Goal: Transaction & Acquisition: Book appointment/travel/reservation

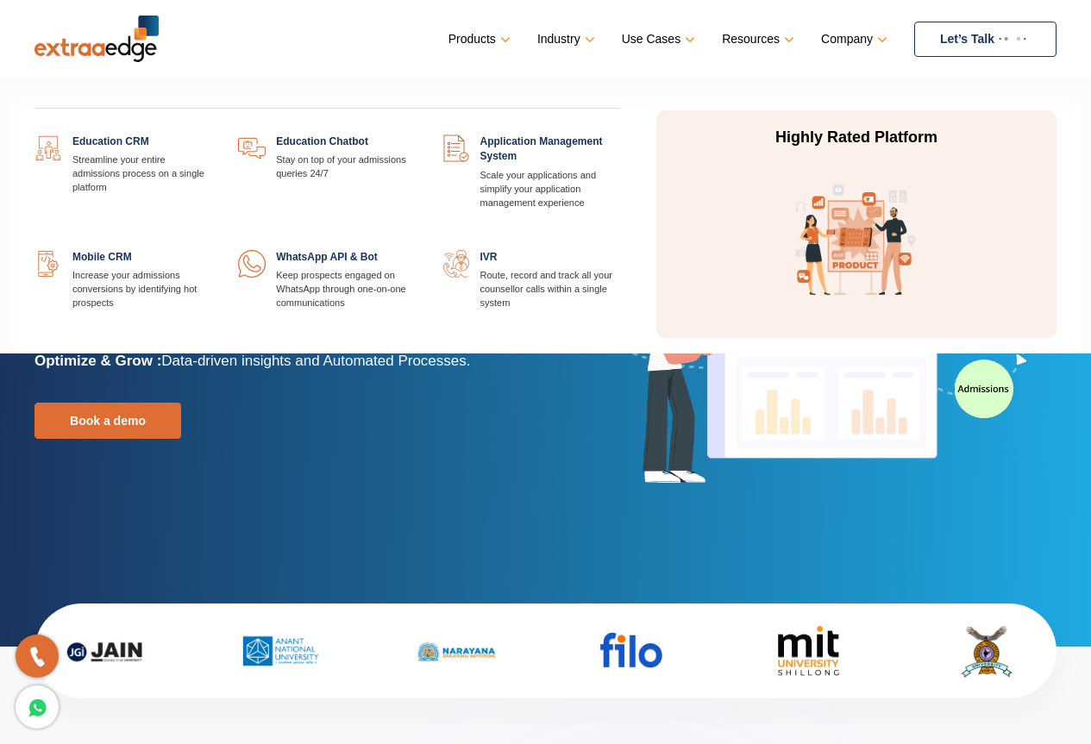
click at [212, 135] on link at bounding box center [212, 135] width 0 height 0
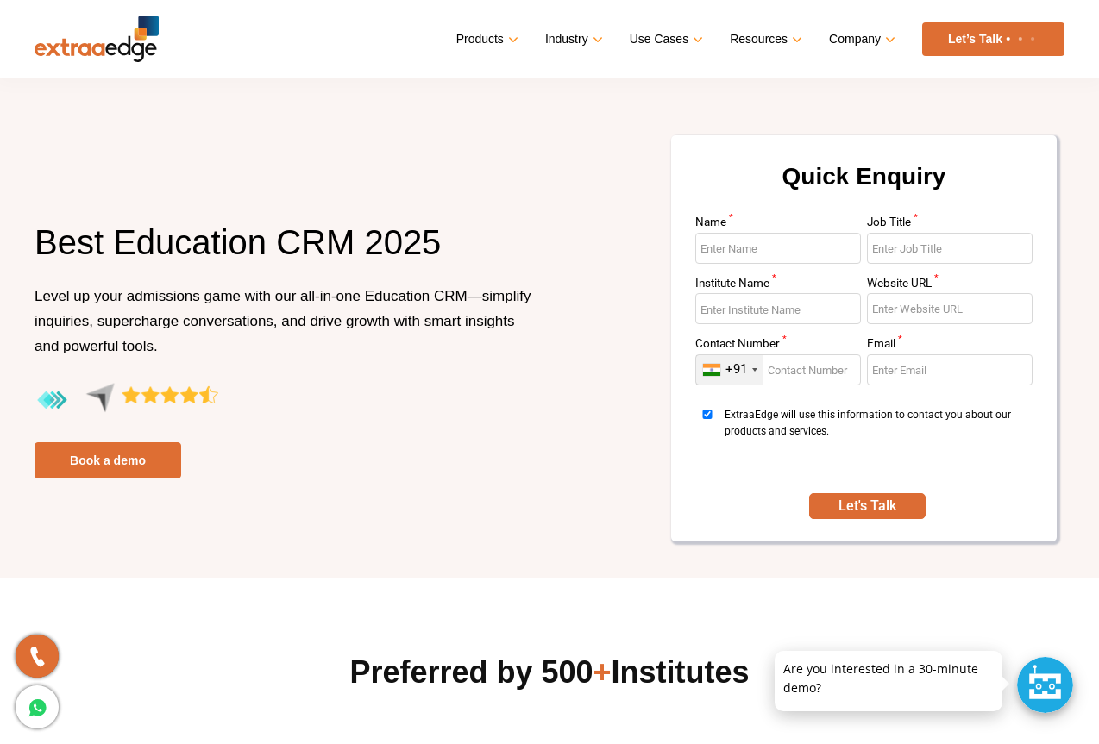
click at [769, 240] on input "Name *" at bounding box center [778, 248] width 166 height 31
click at [1046, 702] on div at bounding box center [1045, 685] width 56 height 56
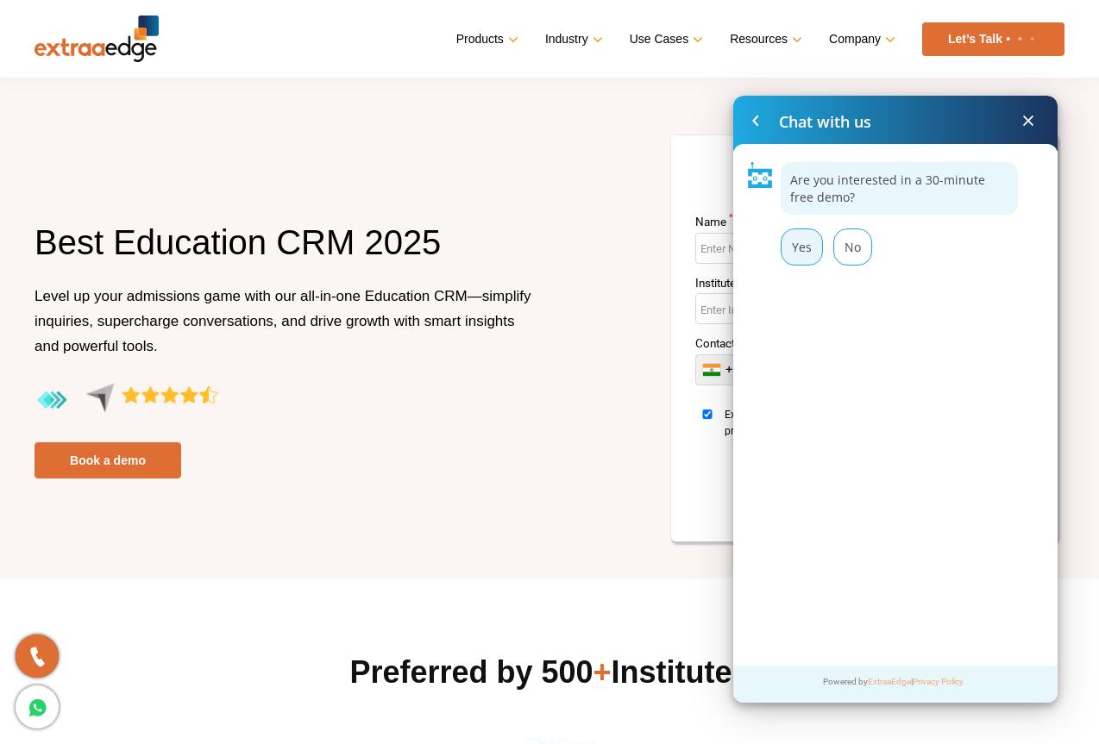
click at [806, 254] on div "Yes" at bounding box center [802, 247] width 42 height 37
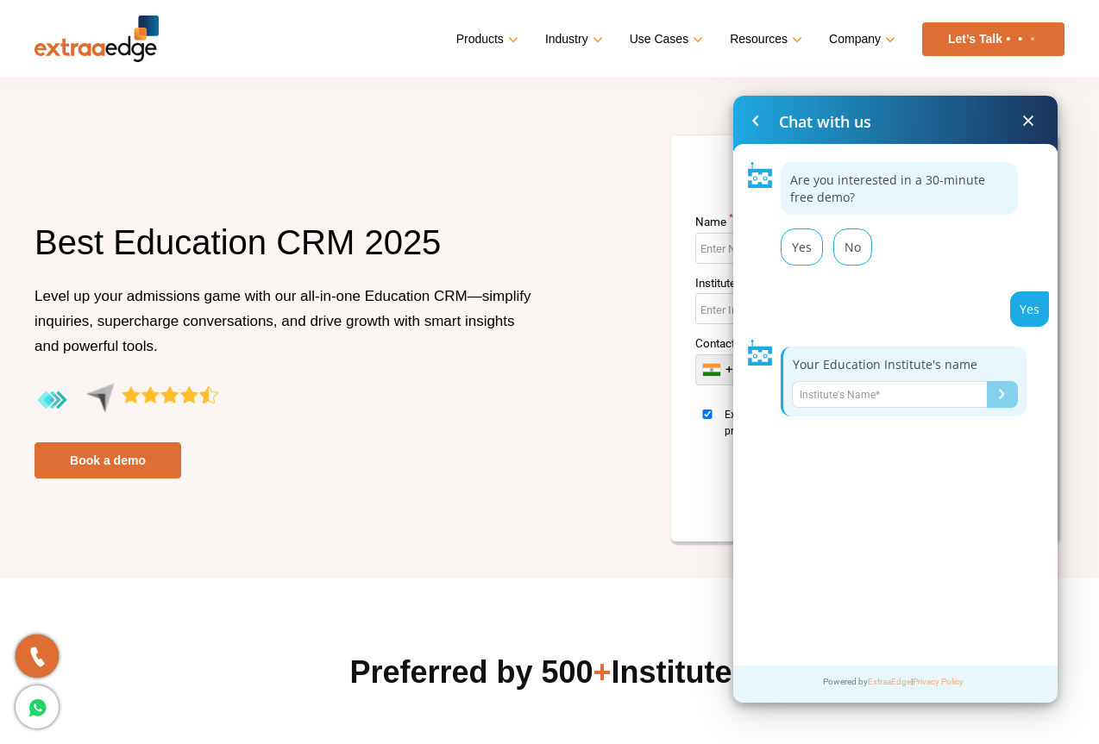
click at [808, 393] on input "Name*" at bounding box center [889, 394] width 195 height 27
type input "CARRER POWER BILASPUR"
click at [1006, 387] on button "Submit" at bounding box center [1002, 394] width 31 height 27
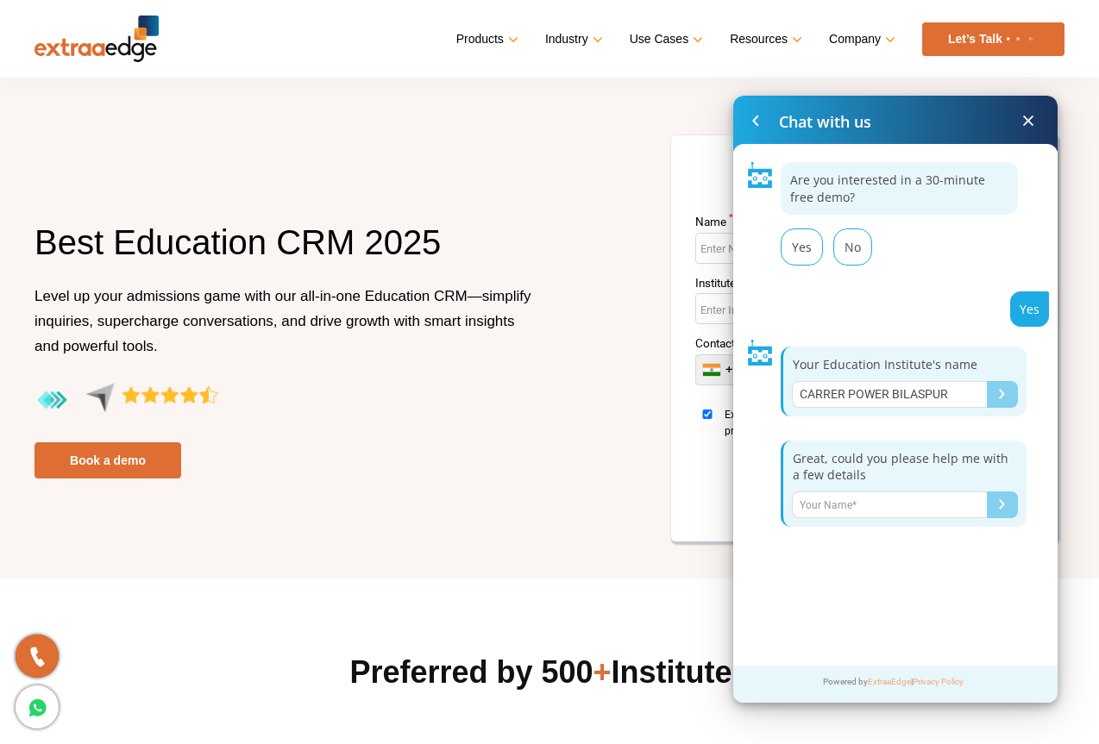
click at [862, 510] on input "Name*" at bounding box center [889, 505] width 195 height 27
type input "DEEPAK JAISWAL"
click at [987, 498] on button "Submit" at bounding box center [1002, 505] width 31 height 27
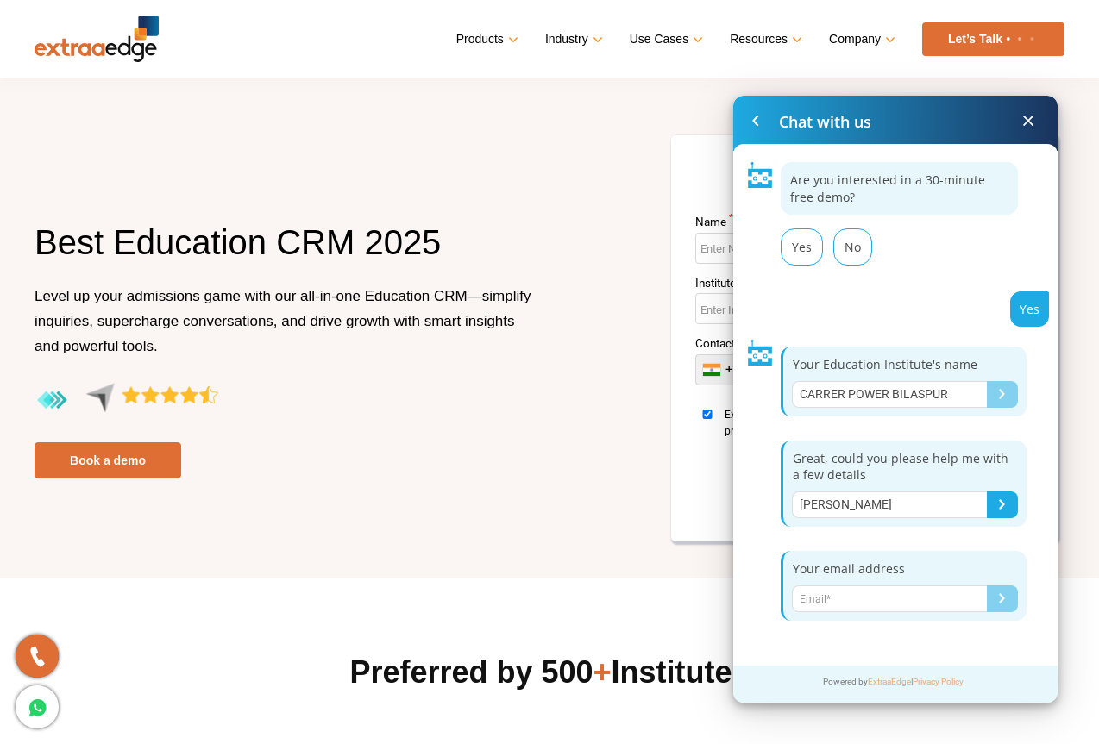
click at [1028, 122] on span at bounding box center [1028, 120] width 21 height 21
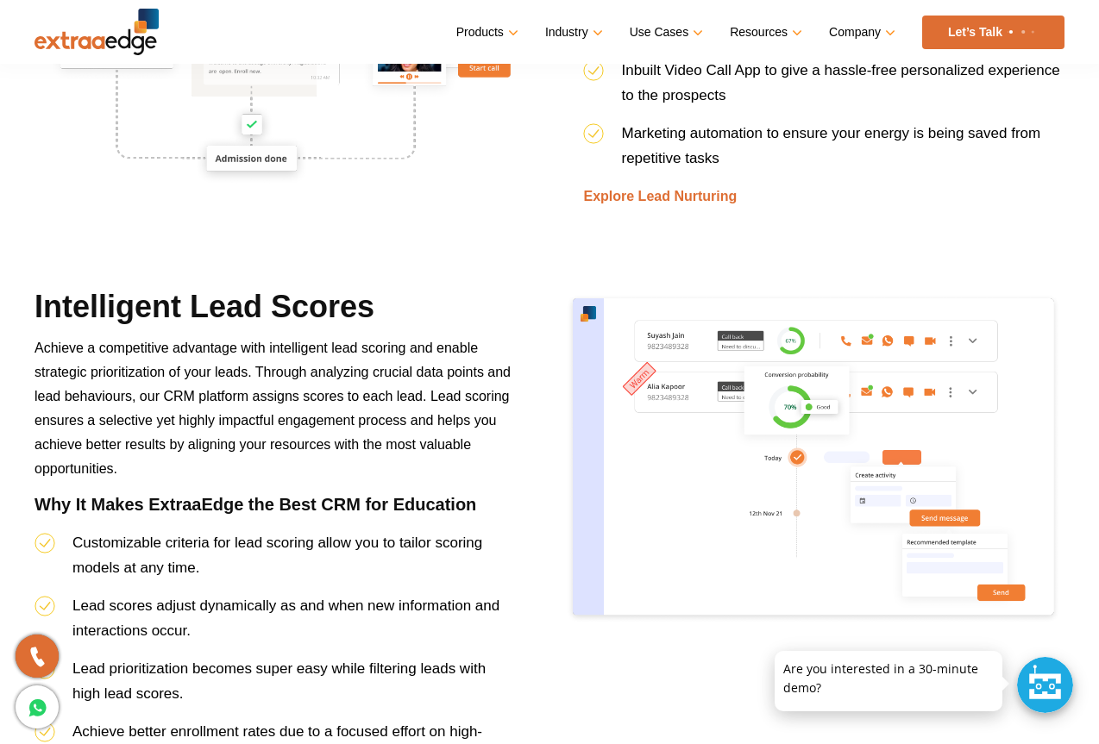
scroll to position [2933, 0]
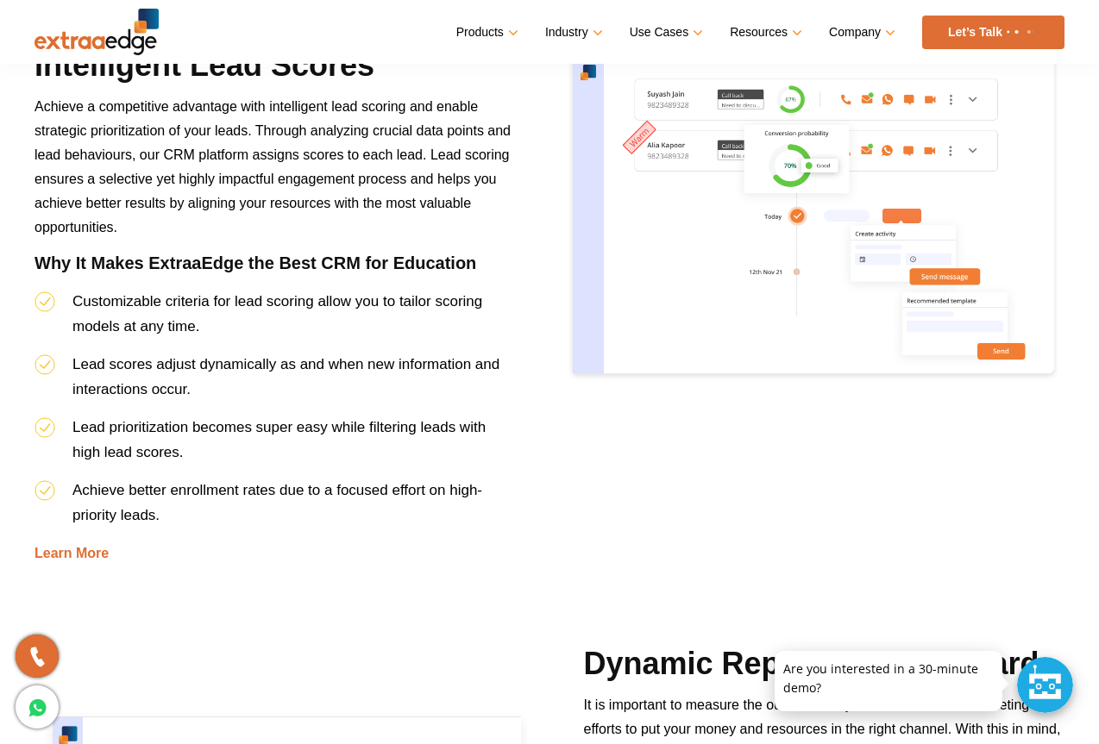
click at [973, 36] on link "Let’s Talk" at bounding box center [993, 33] width 142 height 34
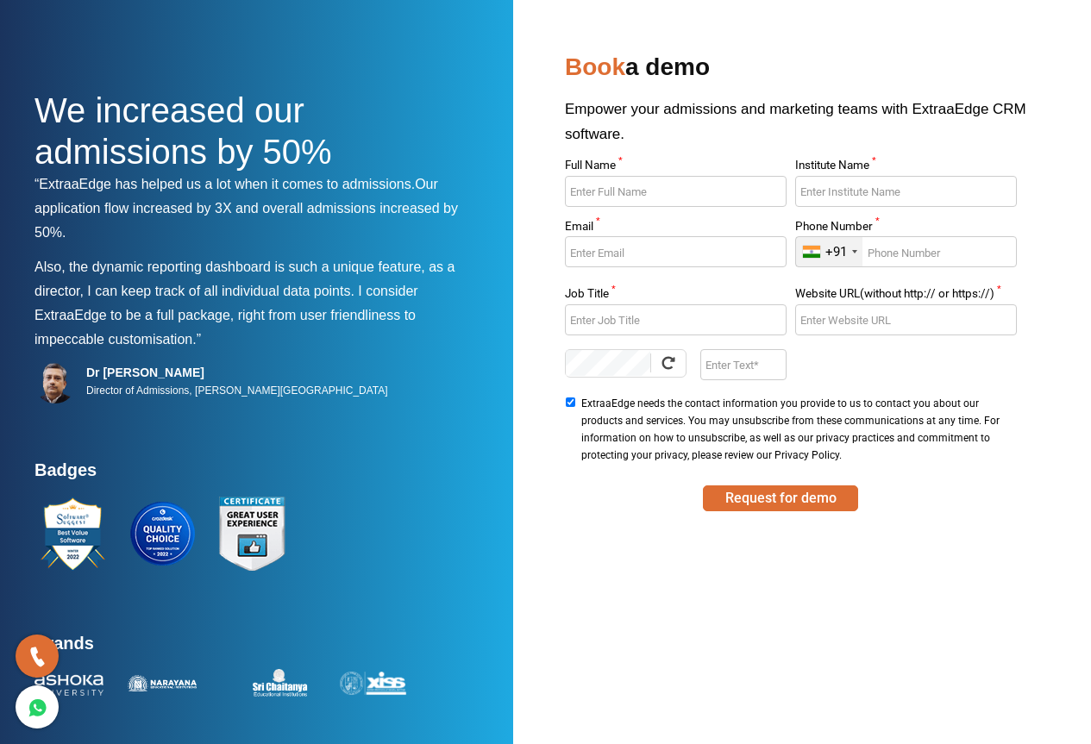
scroll to position [33, 0]
